Goal: Task Accomplishment & Management: Use online tool/utility

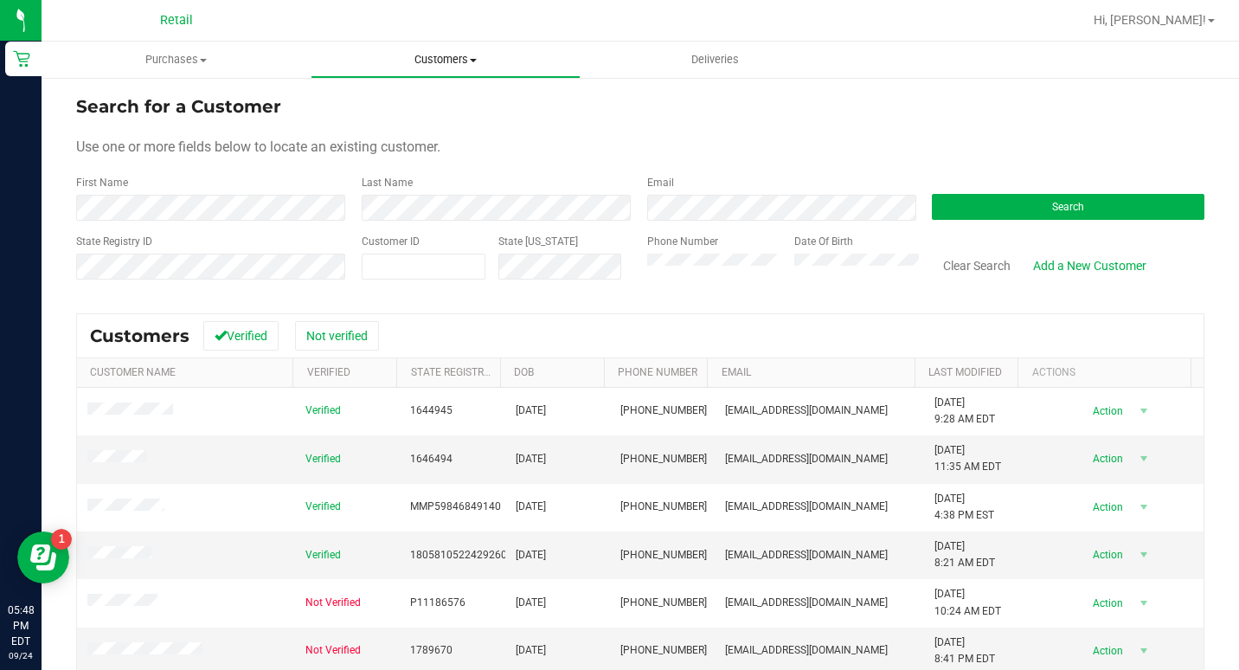
click at [452, 54] on span "Customers" at bounding box center [444, 60] width 267 height 16
click at [404, 103] on span "All customers" at bounding box center [373, 104] width 125 height 15
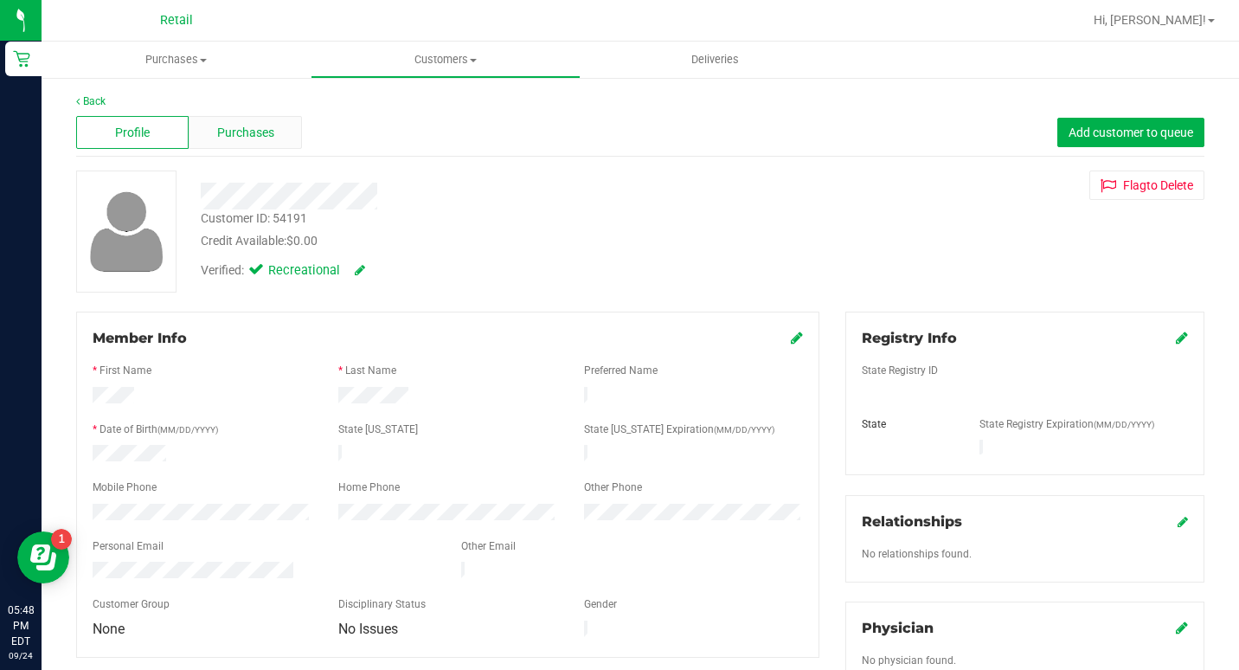
click at [246, 131] on span "Purchases" at bounding box center [245, 133] width 57 height 18
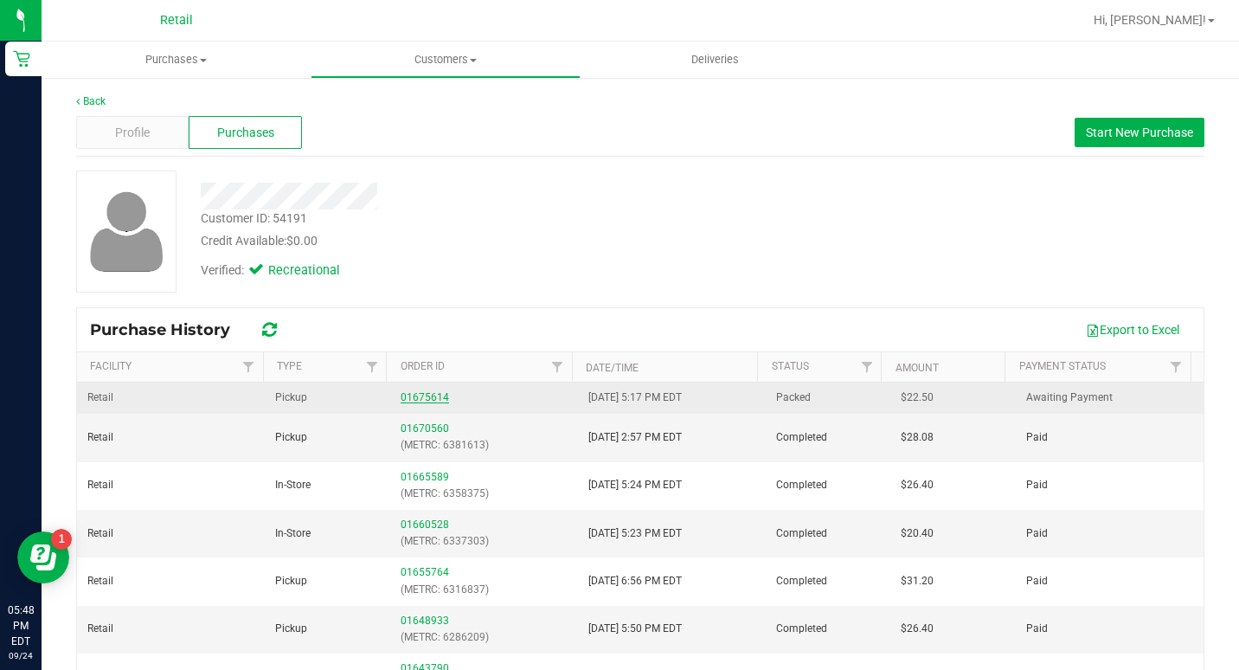
click at [411, 398] on link "01675614" at bounding box center [425, 397] width 48 height 12
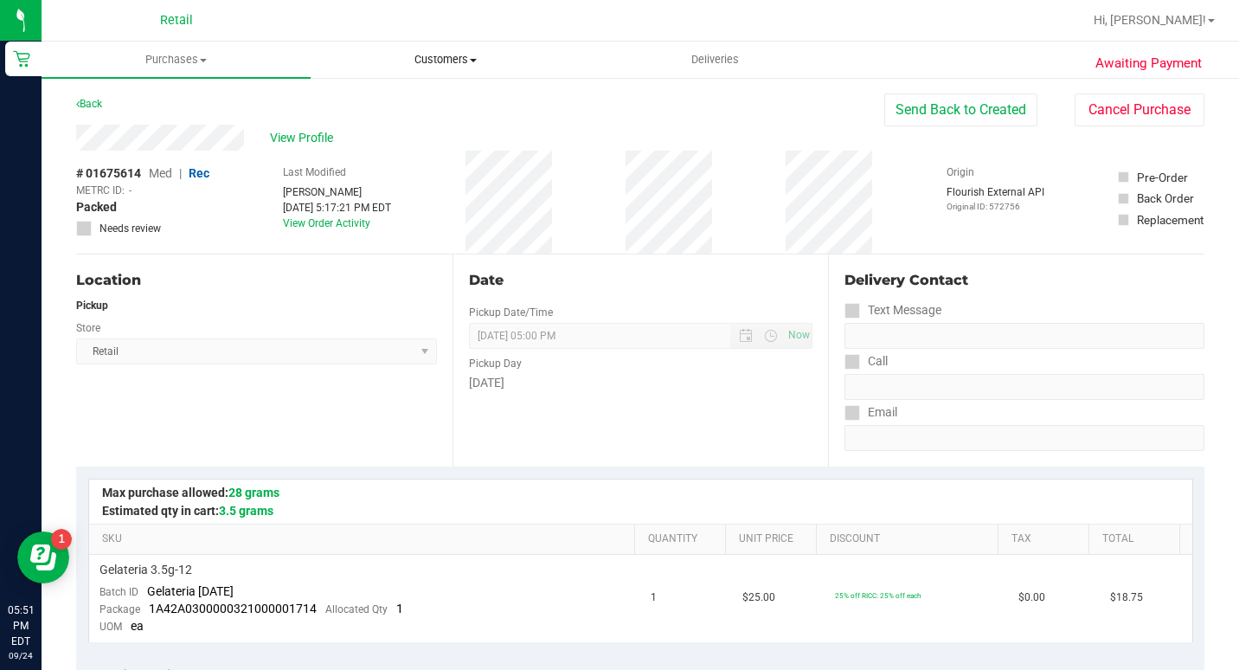
click at [457, 76] on uib-tab-heading "Customers All customers Add a new customer All physicians" at bounding box center [444, 59] width 267 height 35
click at [420, 104] on span "All customers" at bounding box center [373, 104] width 125 height 15
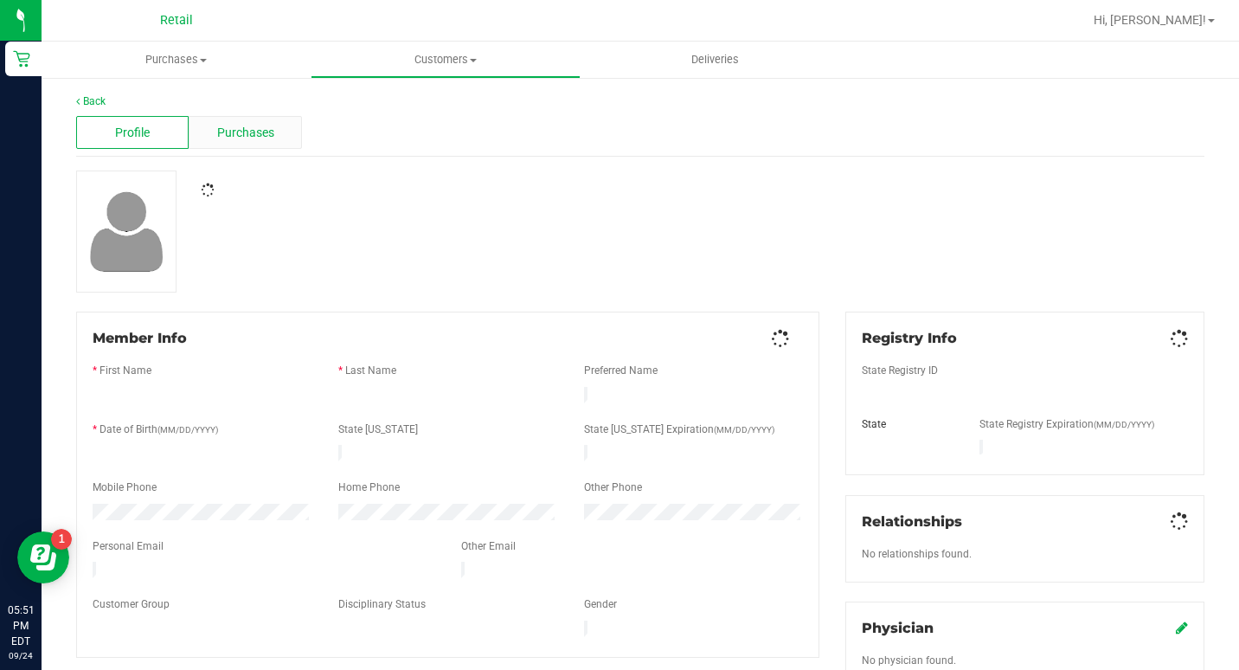
click at [271, 136] on span "Purchases" at bounding box center [245, 133] width 57 height 18
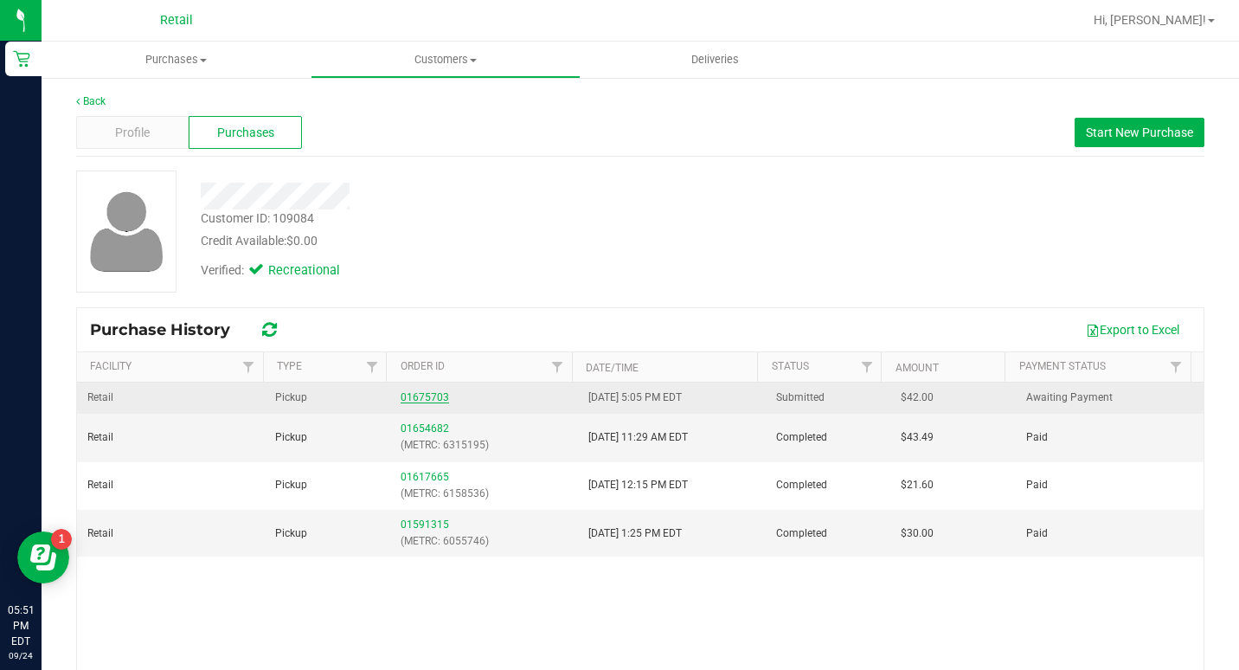
click at [420, 401] on link "01675703" at bounding box center [425, 397] width 48 height 12
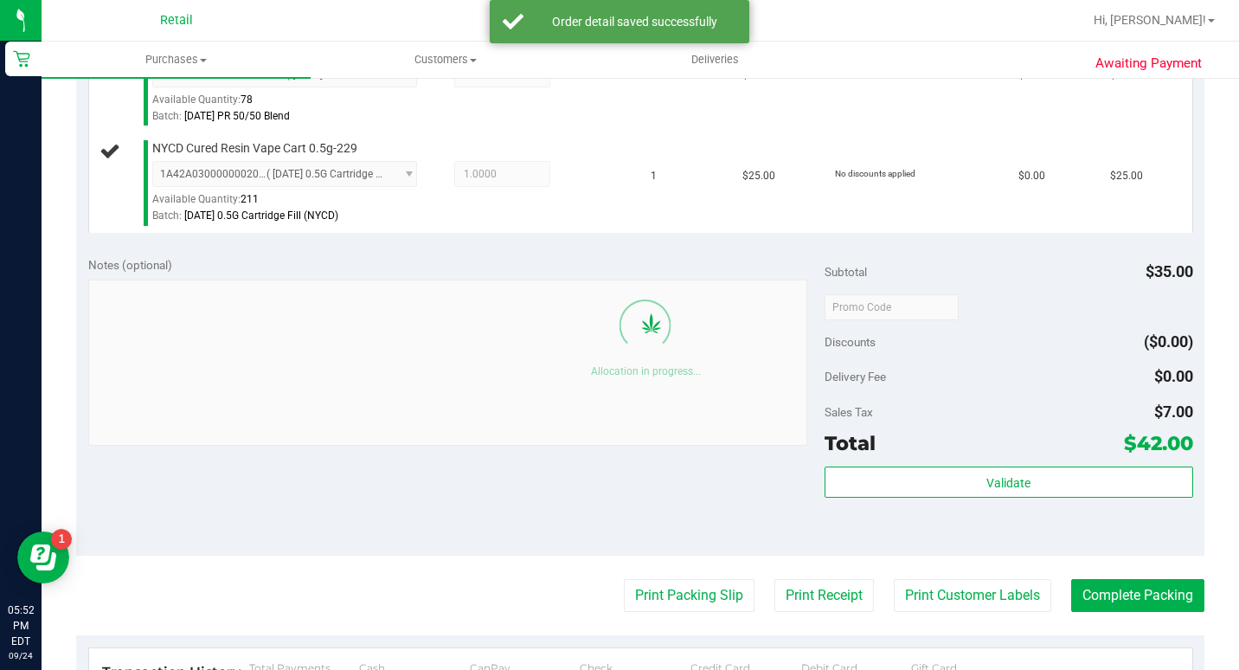
scroll to position [606, 0]
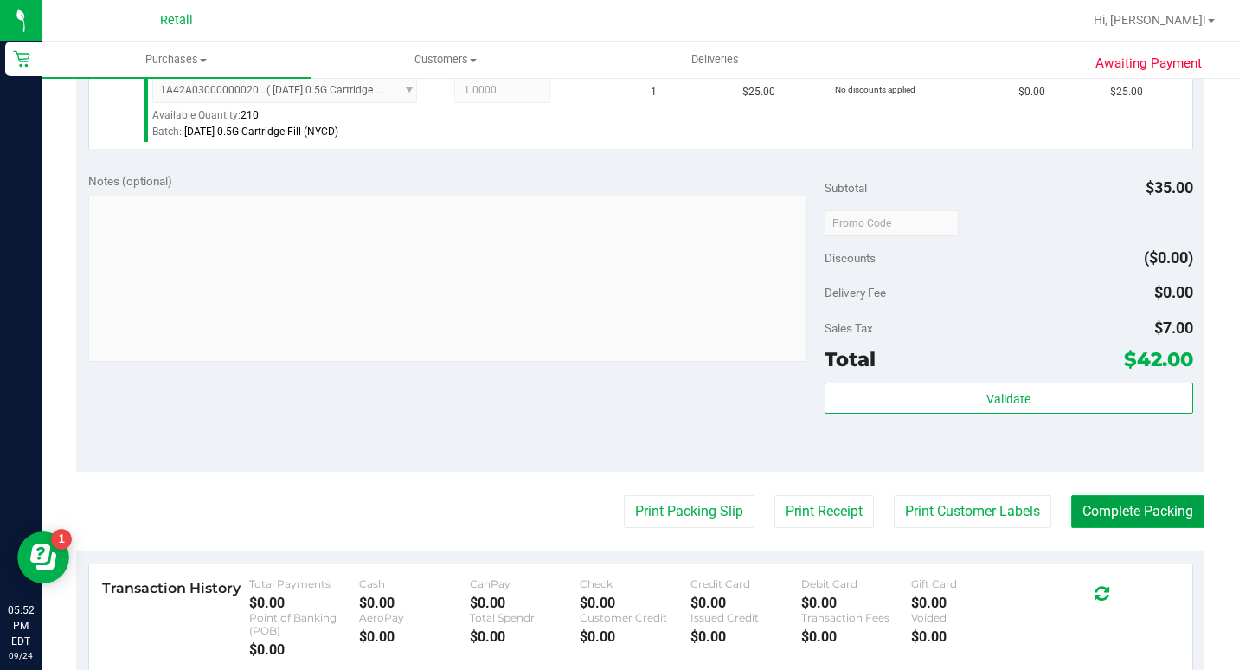
click at [1119, 528] on button "Complete Packing" at bounding box center [1137, 511] width 133 height 33
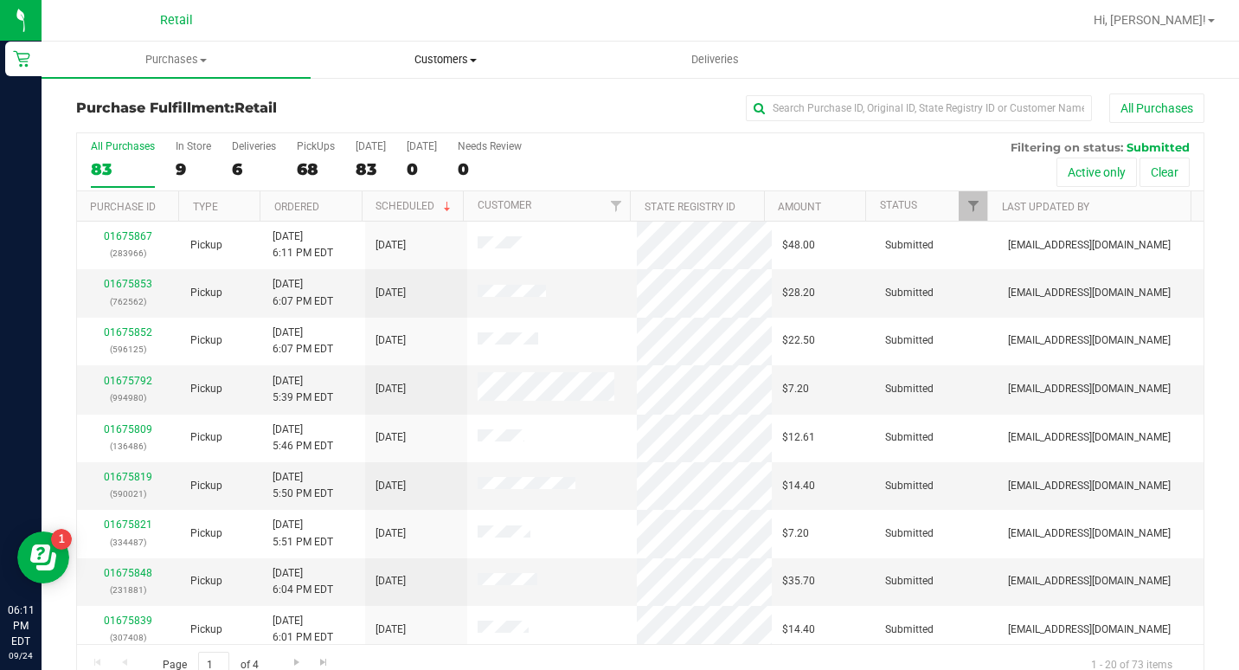
click at [464, 53] on span "Customers" at bounding box center [444, 60] width 267 height 16
click at [415, 106] on span "All customers" at bounding box center [373, 104] width 125 height 15
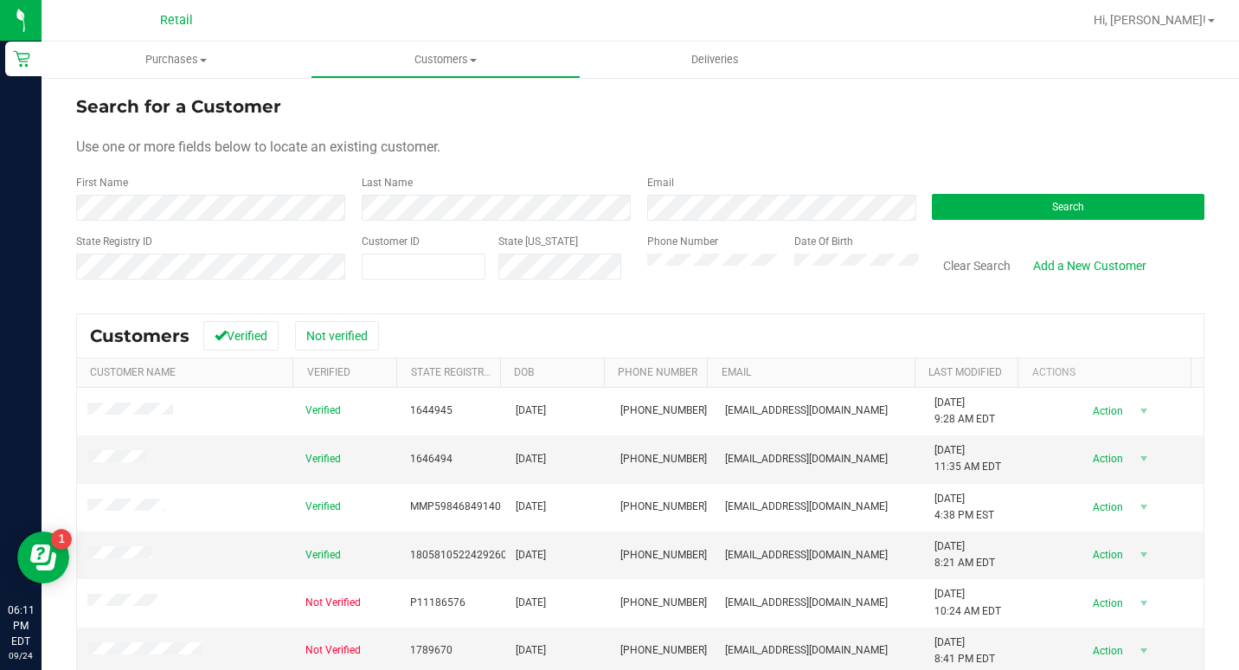
click at [389, 189] on label "Last Name" at bounding box center [387, 183] width 51 height 16
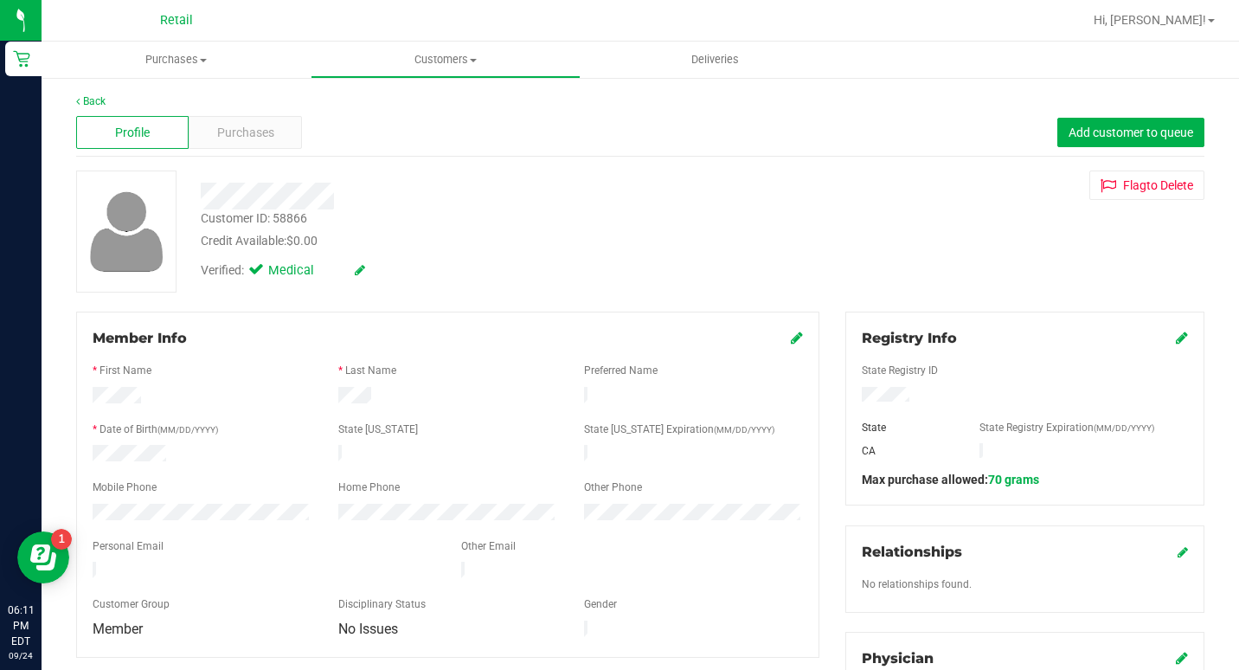
click at [239, 149] on div "Profile Purchases Add customer to queue" at bounding box center [640, 133] width 1128 height 48
click at [241, 142] on div "Purchases" at bounding box center [245, 132] width 112 height 33
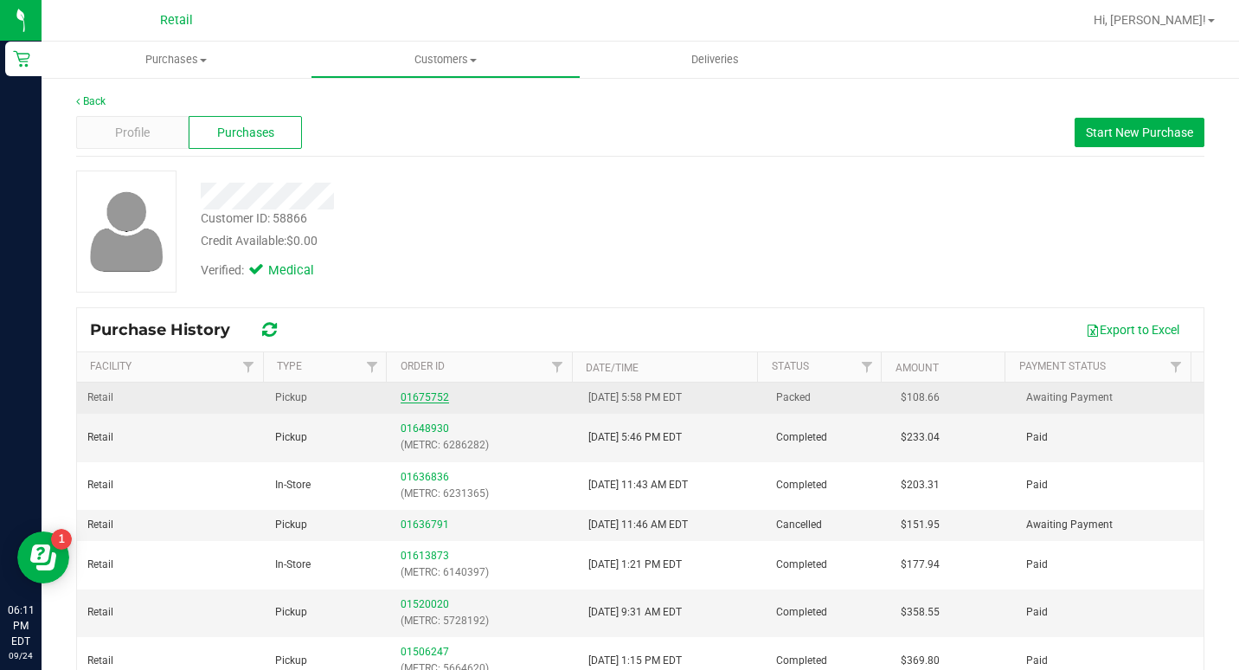
click at [411, 400] on link "01675752" at bounding box center [425, 397] width 48 height 12
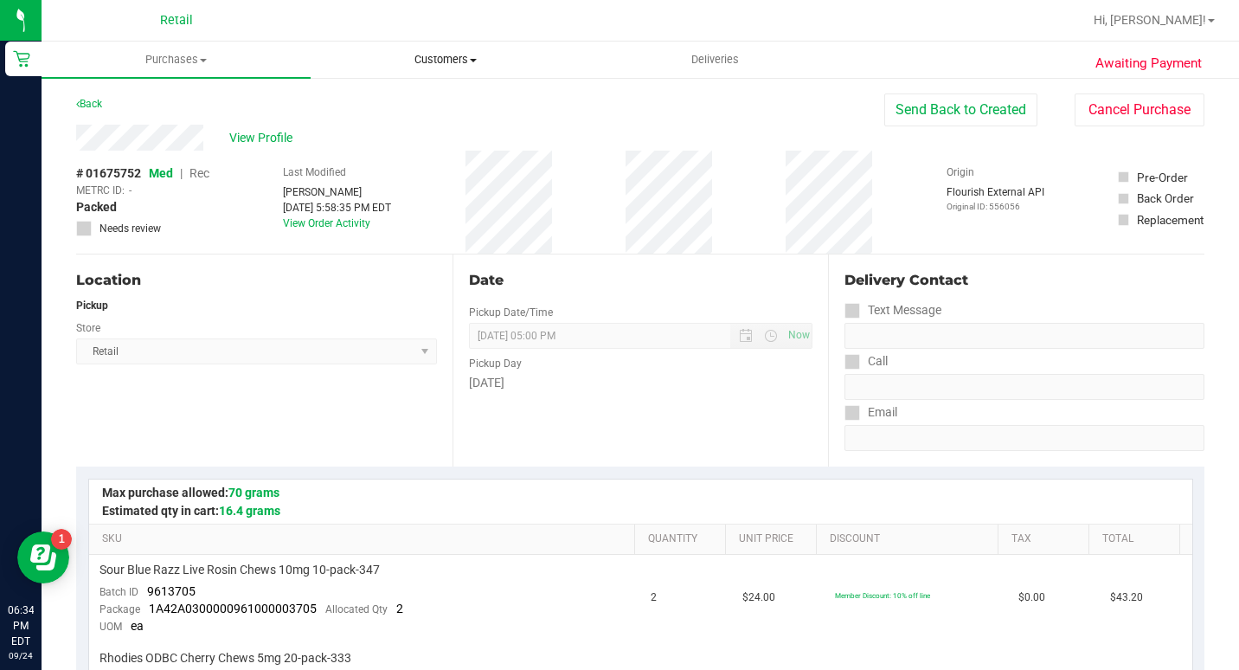
click at [457, 60] on span "Customers" at bounding box center [444, 60] width 267 height 16
click at [416, 97] on span "All customers" at bounding box center [373, 104] width 125 height 15
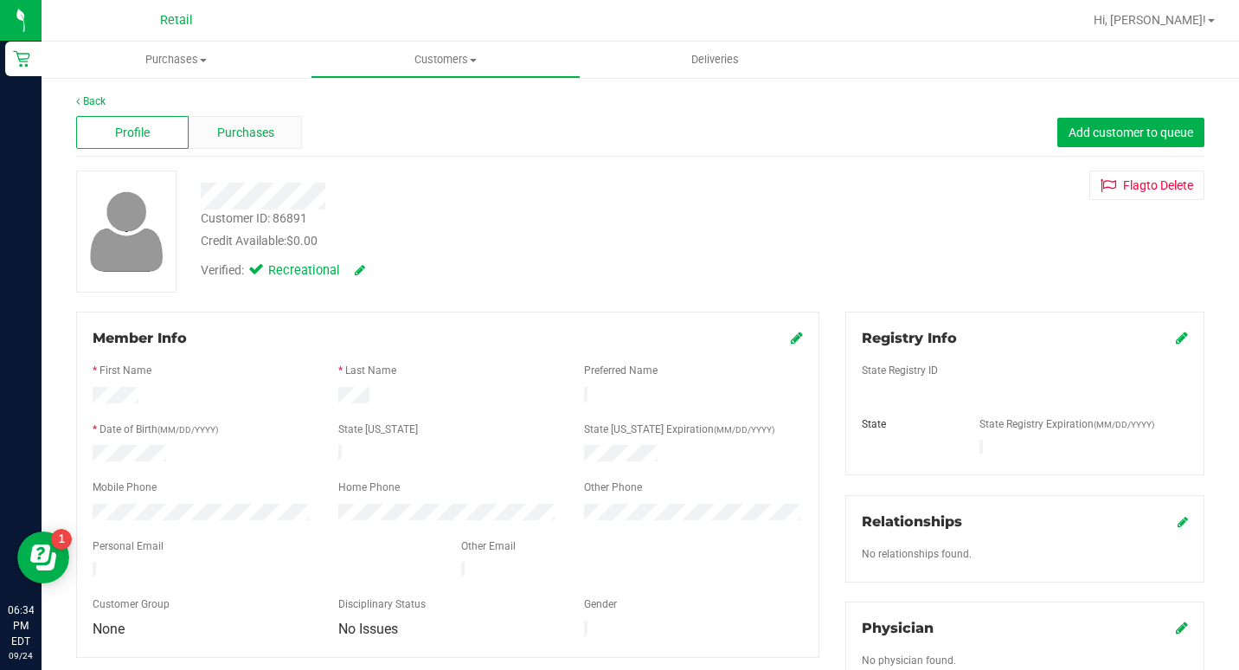
click at [260, 125] on span "Purchases" at bounding box center [245, 133] width 57 height 18
